Goal: Task Accomplishment & Management: Use online tool/utility

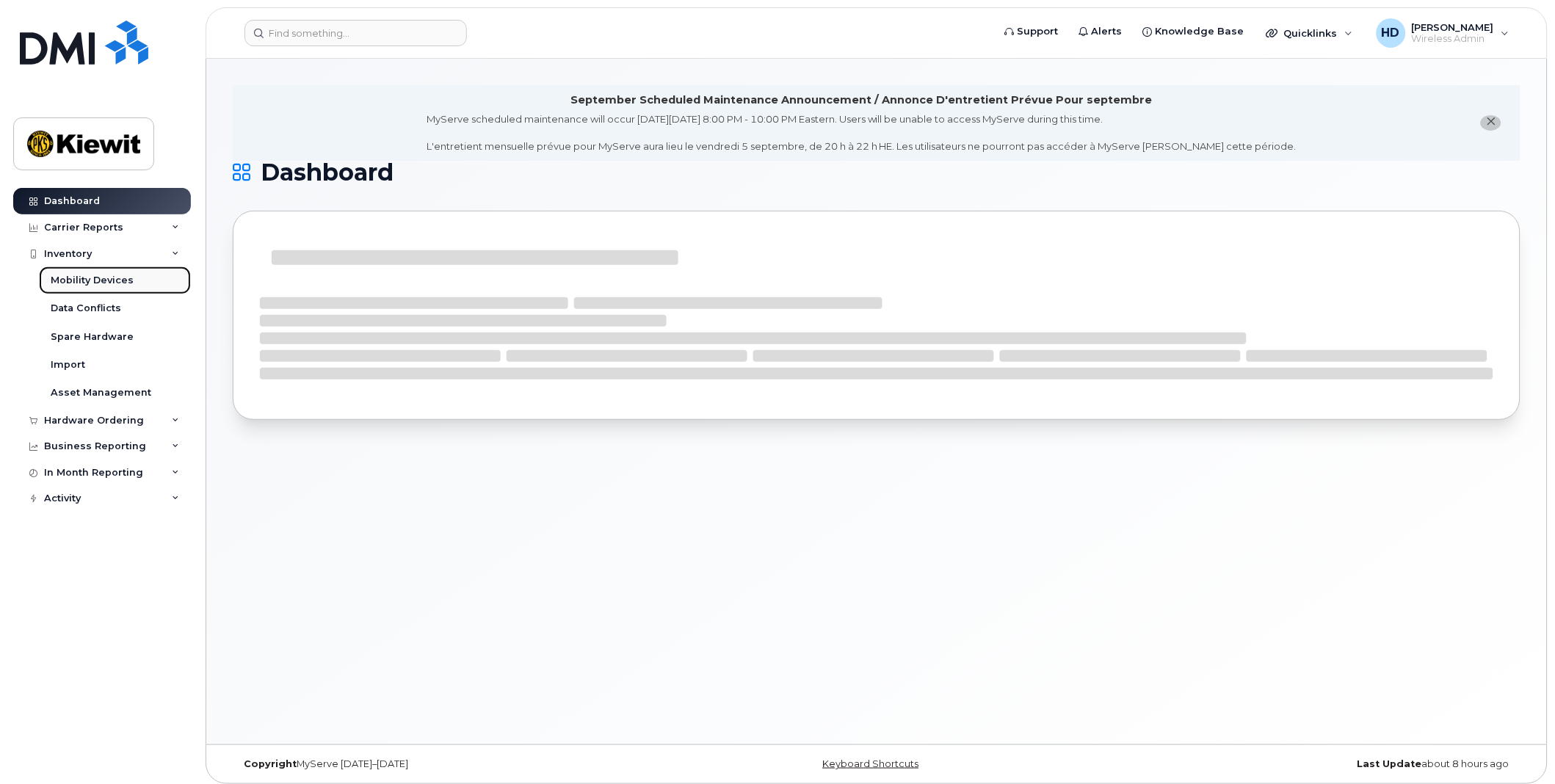
click at [106, 280] on div "Mobility Devices" at bounding box center [92, 281] width 83 height 13
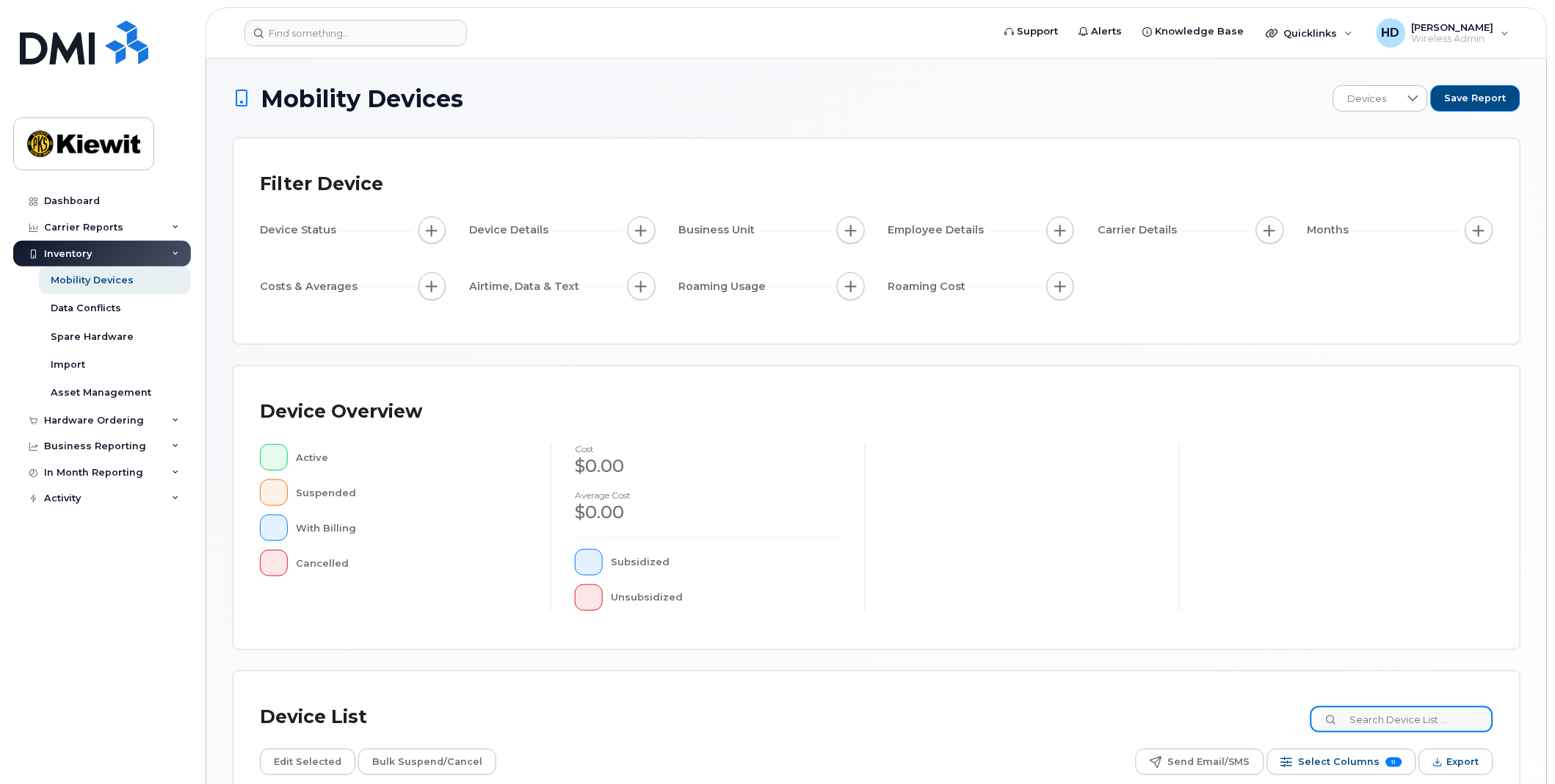
click at [1376, 722] on input at bounding box center [1402, 719] width 183 height 26
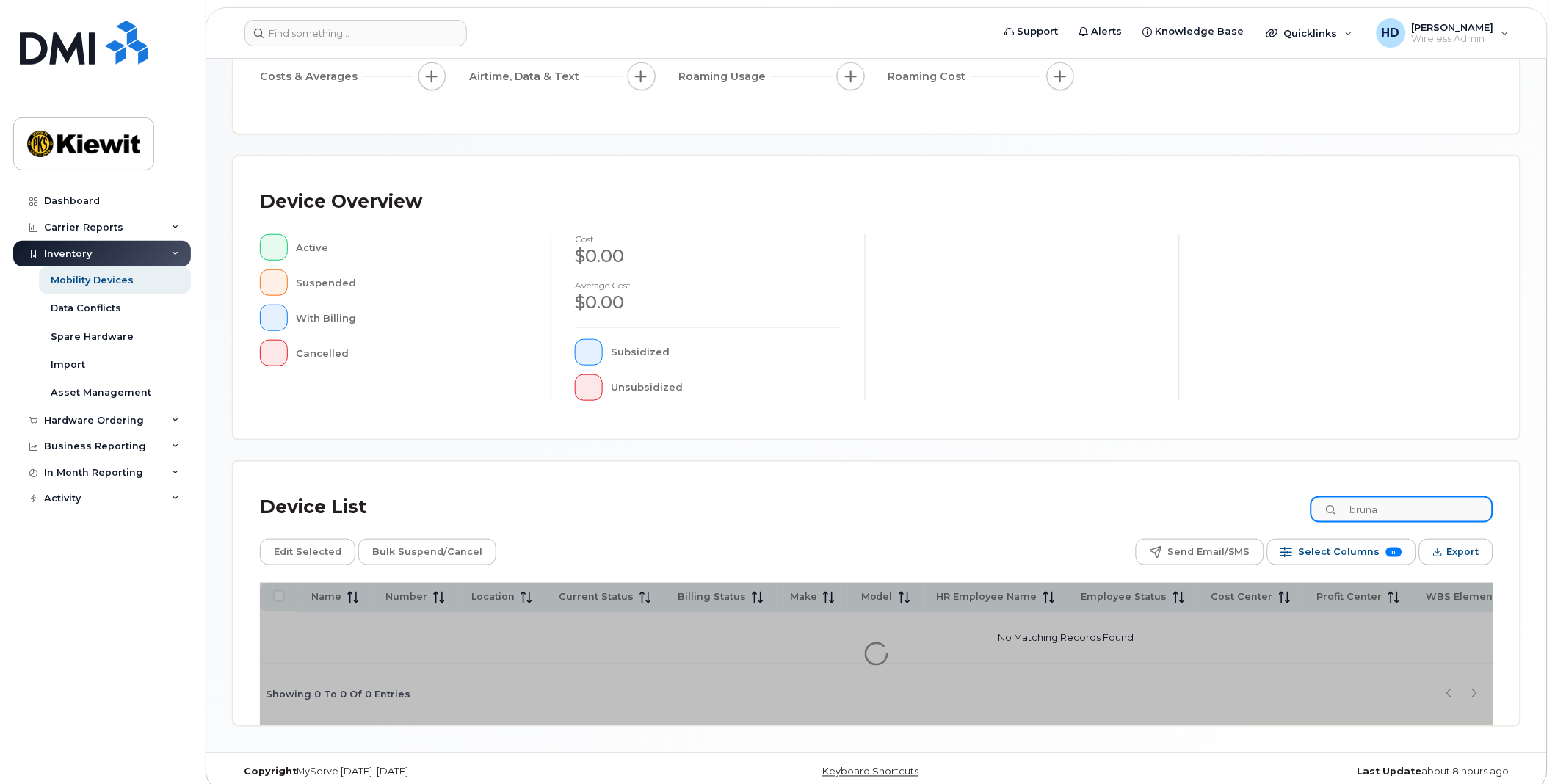
scroll to position [224, 0]
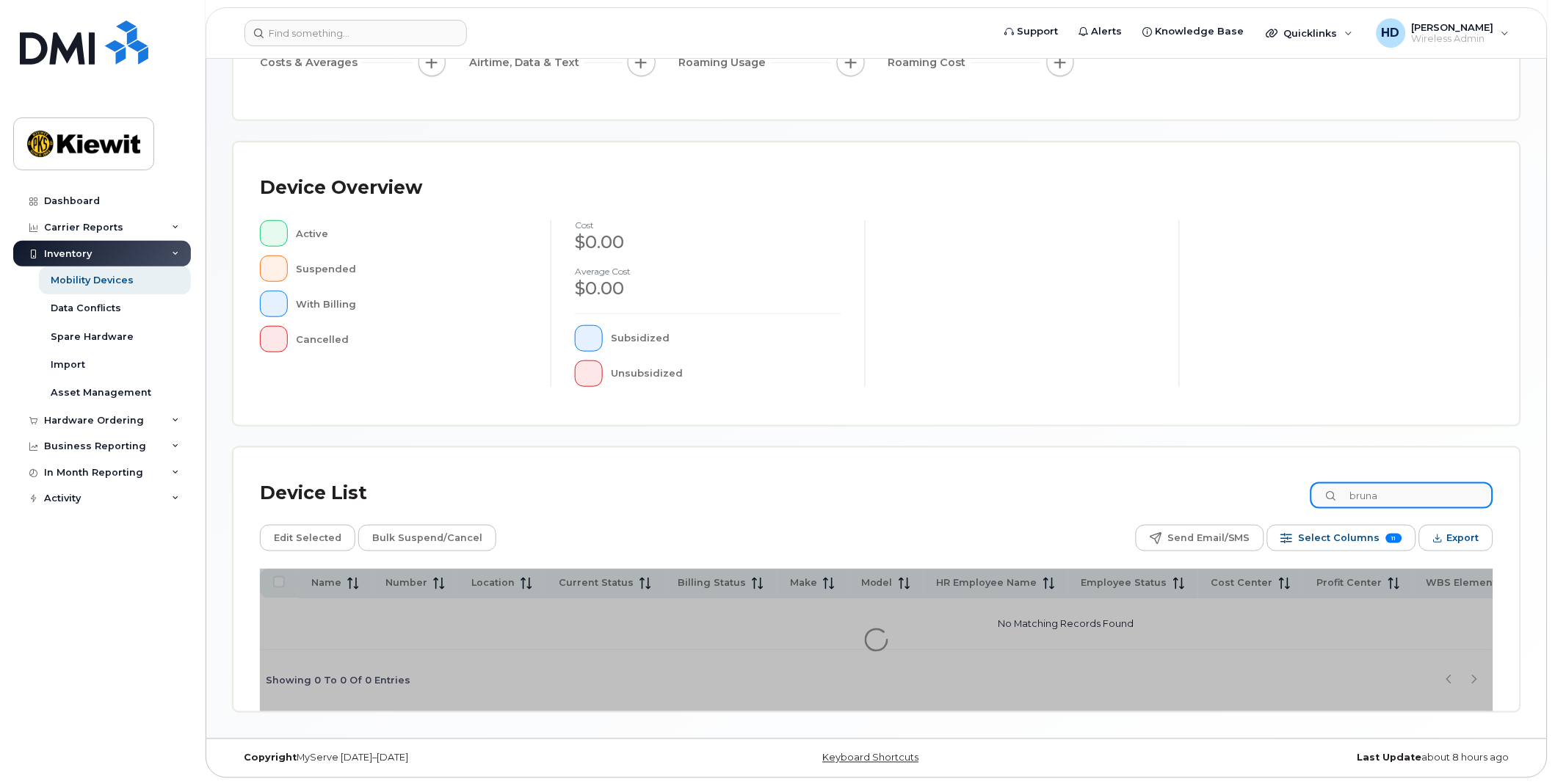
type input "bruna"
click at [1408, 398] on div "Device Overview Active Suspended With Billing Cancelled cost $0.00 Average cost…" at bounding box center [877, 284] width 1234 height 230
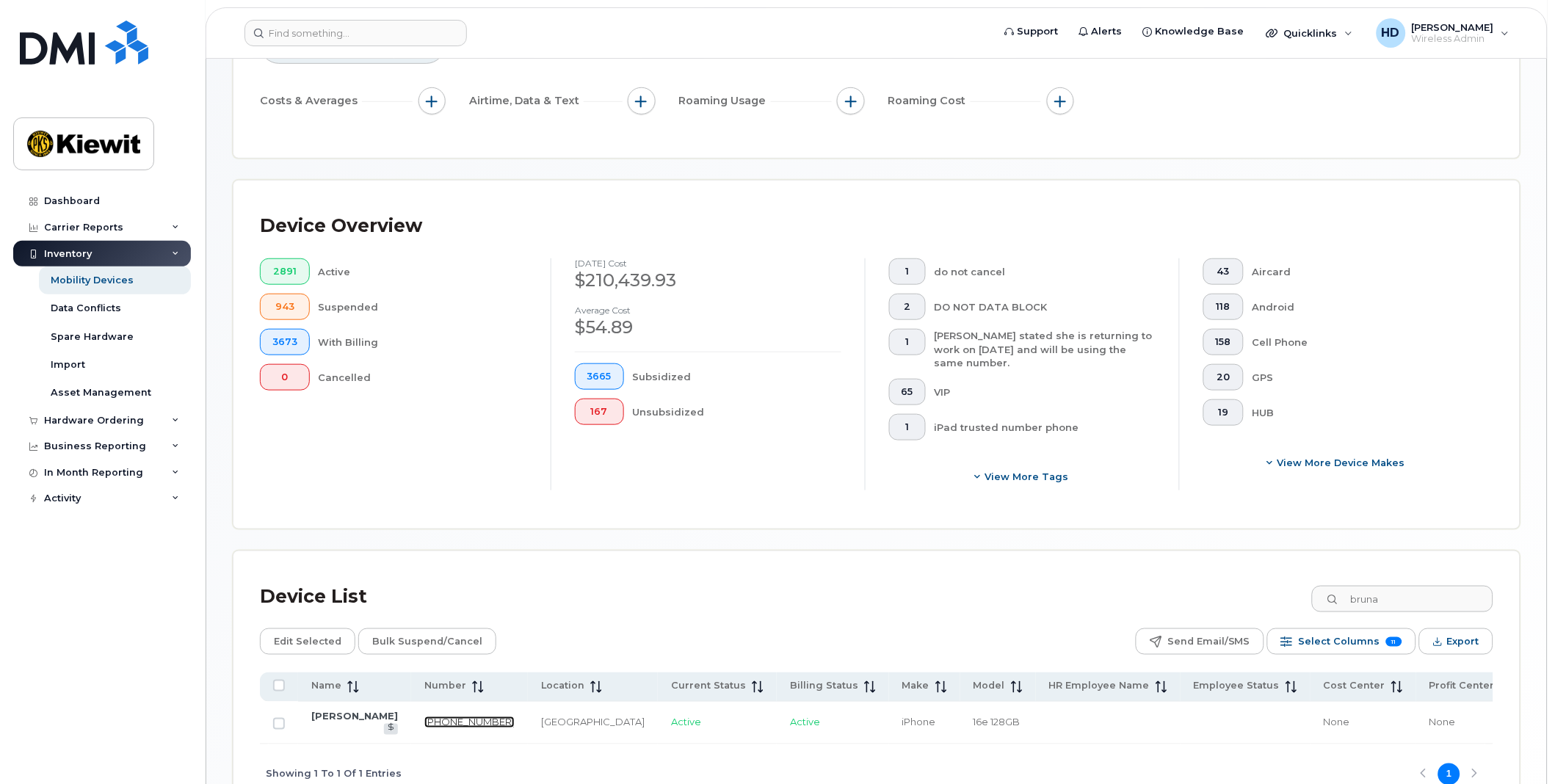
click at [424, 717] on link "[PHONE_NUMBER]" at bounding box center [469, 722] width 90 height 12
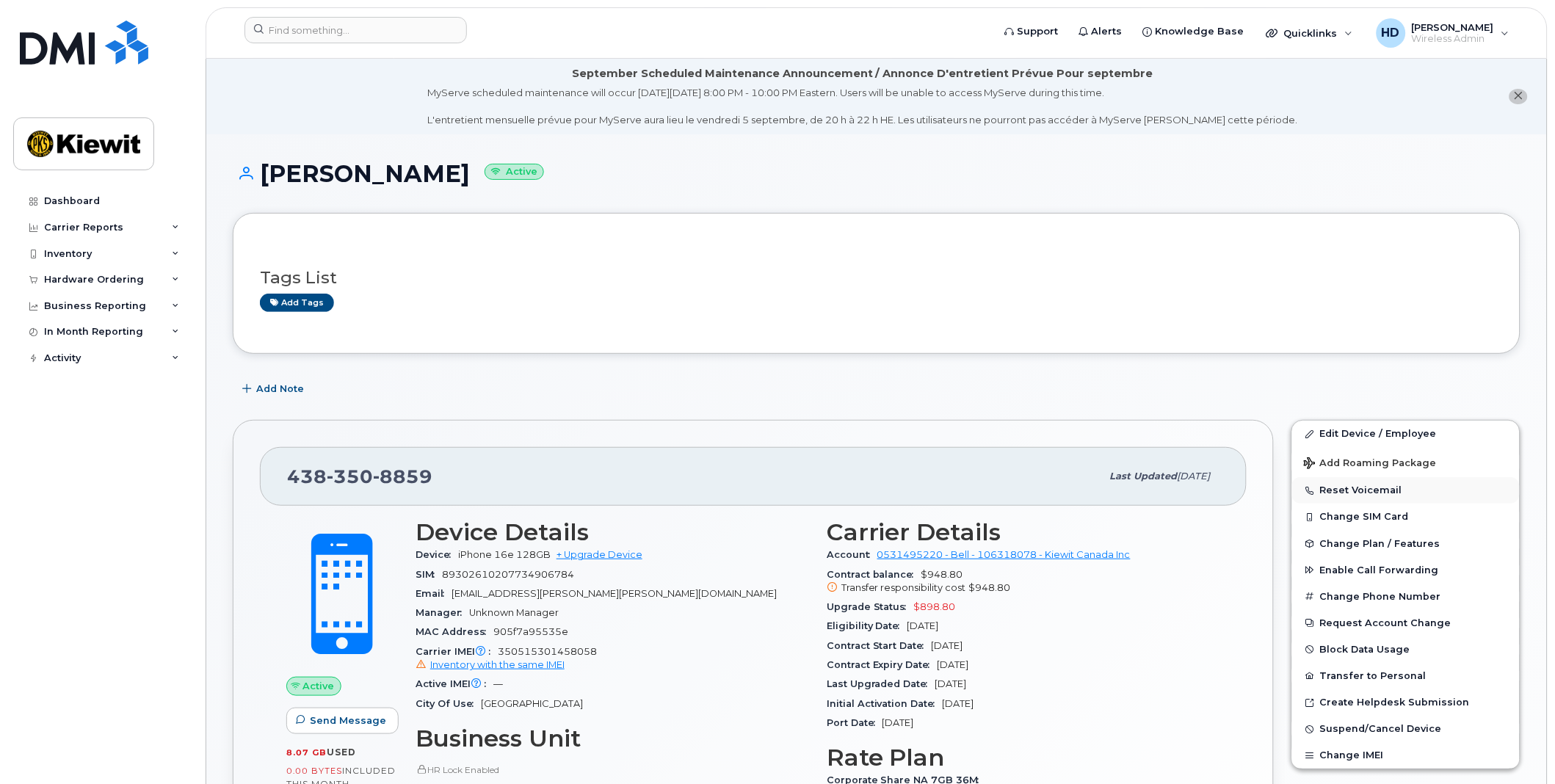
click at [1363, 488] on button "Reset Voicemail" at bounding box center [1406, 490] width 228 height 26
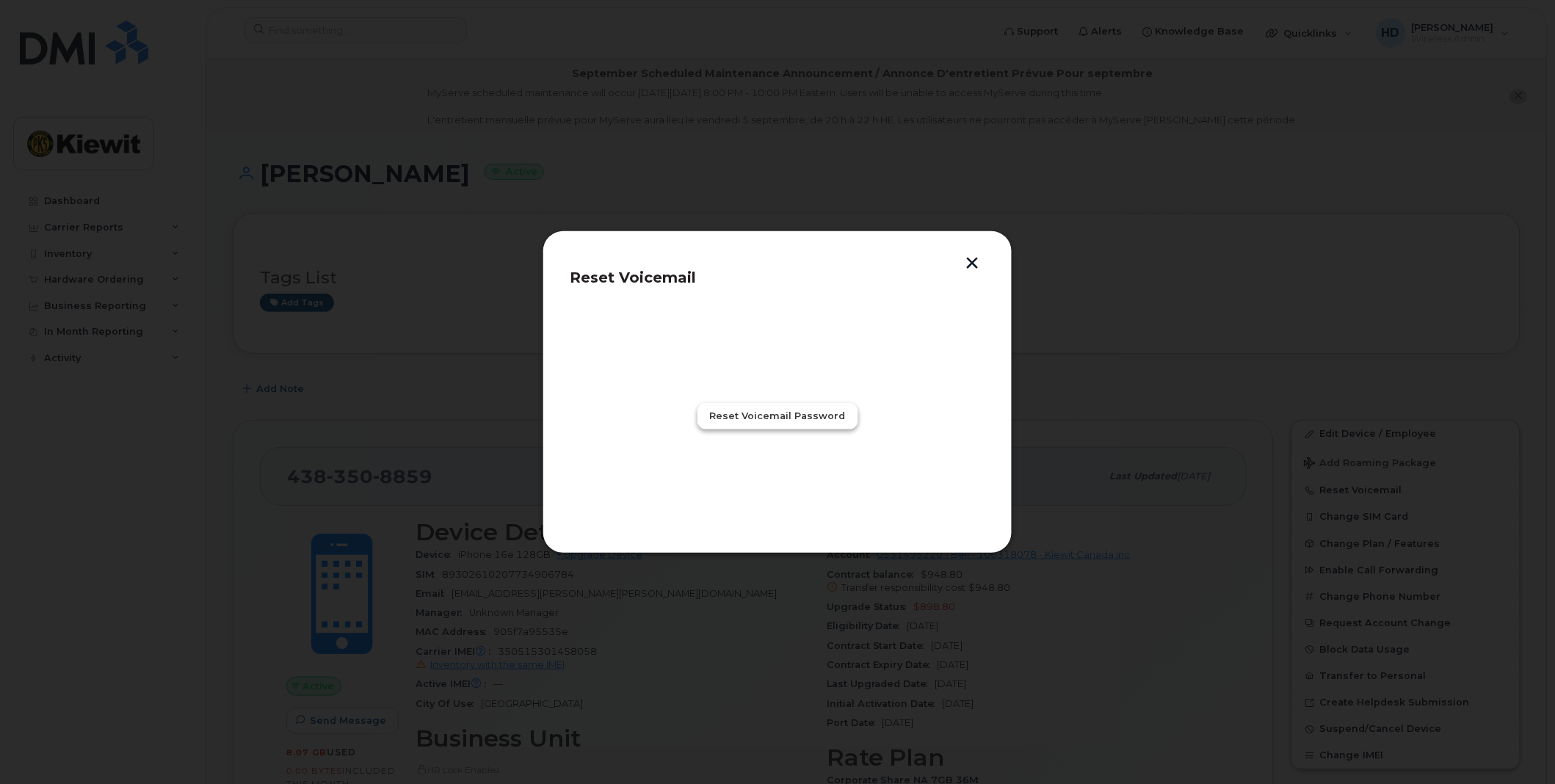
drag, startPoint x: 816, startPoint y: 411, endPoint x: 855, endPoint y: 434, distance: 45.3
click at [816, 410] on span "Reset Voicemail Password" at bounding box center [778, 416] width 136 height 14
click at [777, 483] on span "Close" at bounding box center [777, 481] width 30 height 14
